Goal: Task Accomplishment & Management: Manage account settings

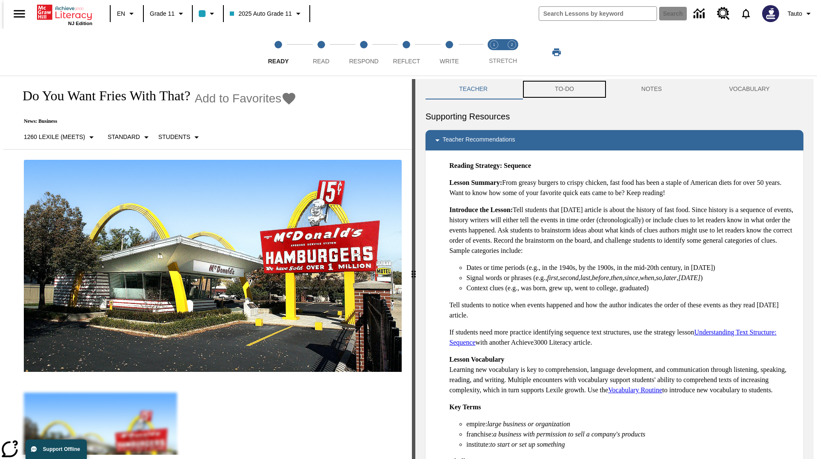
click at [564, 89] on button "TO-DO" at bounding box center [564, 89] width 86 height 20
